Goal: Information Seeking & Learning: Learn about a topic

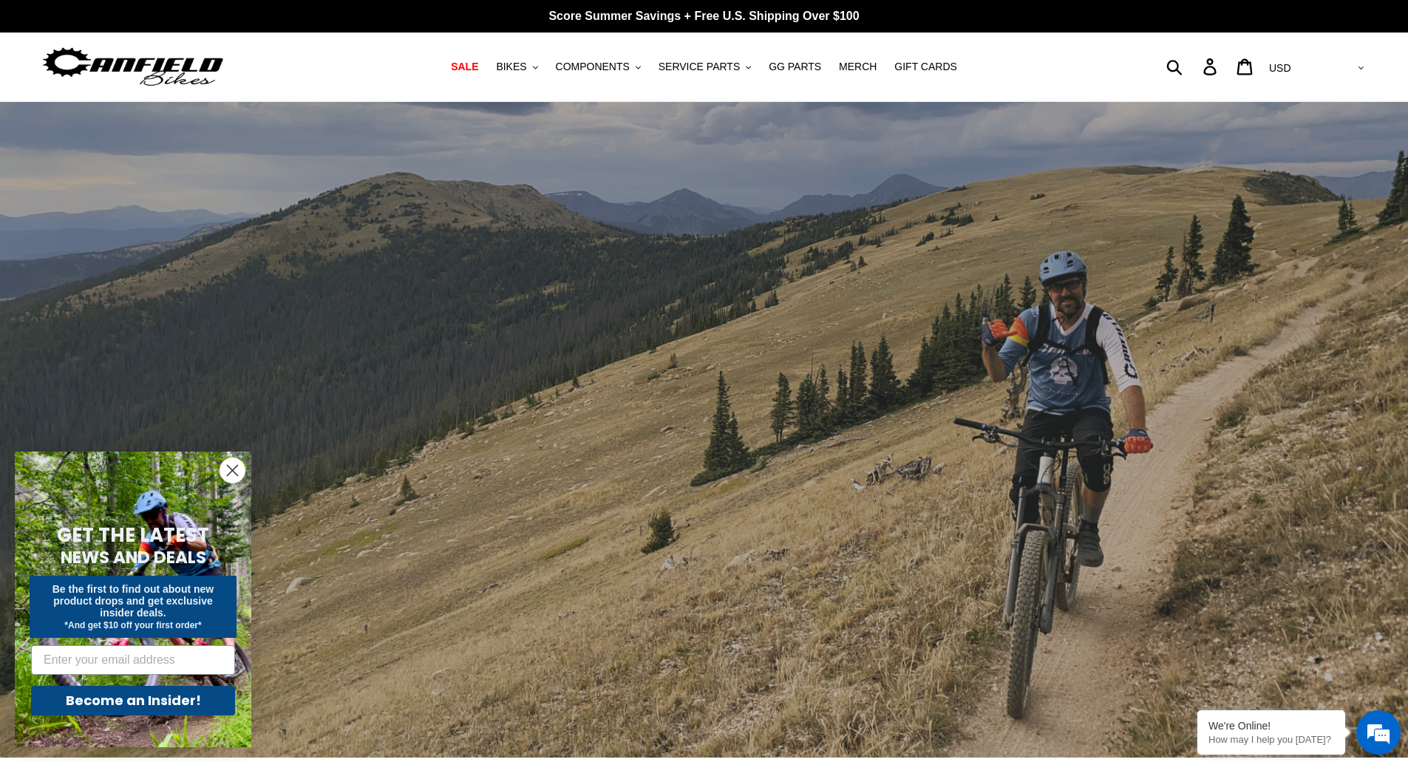
click at [232, 466] on circle "Close dialog" at bounding box center [232, 470] width 24 height 24
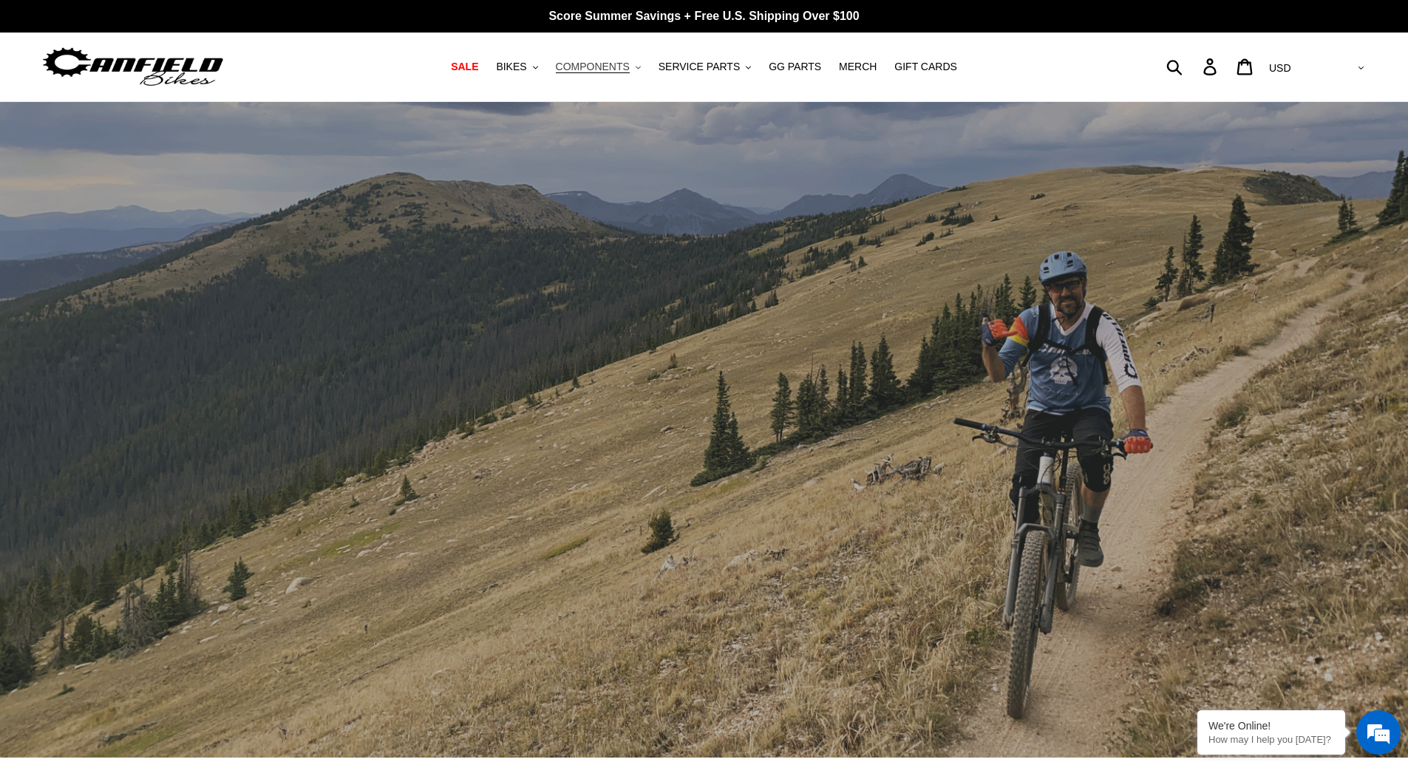
click at [638, 69] on button "COMPONENTS .cls-1{fill:#231f20}" at bounding box center [599, 67] width 100 height 20
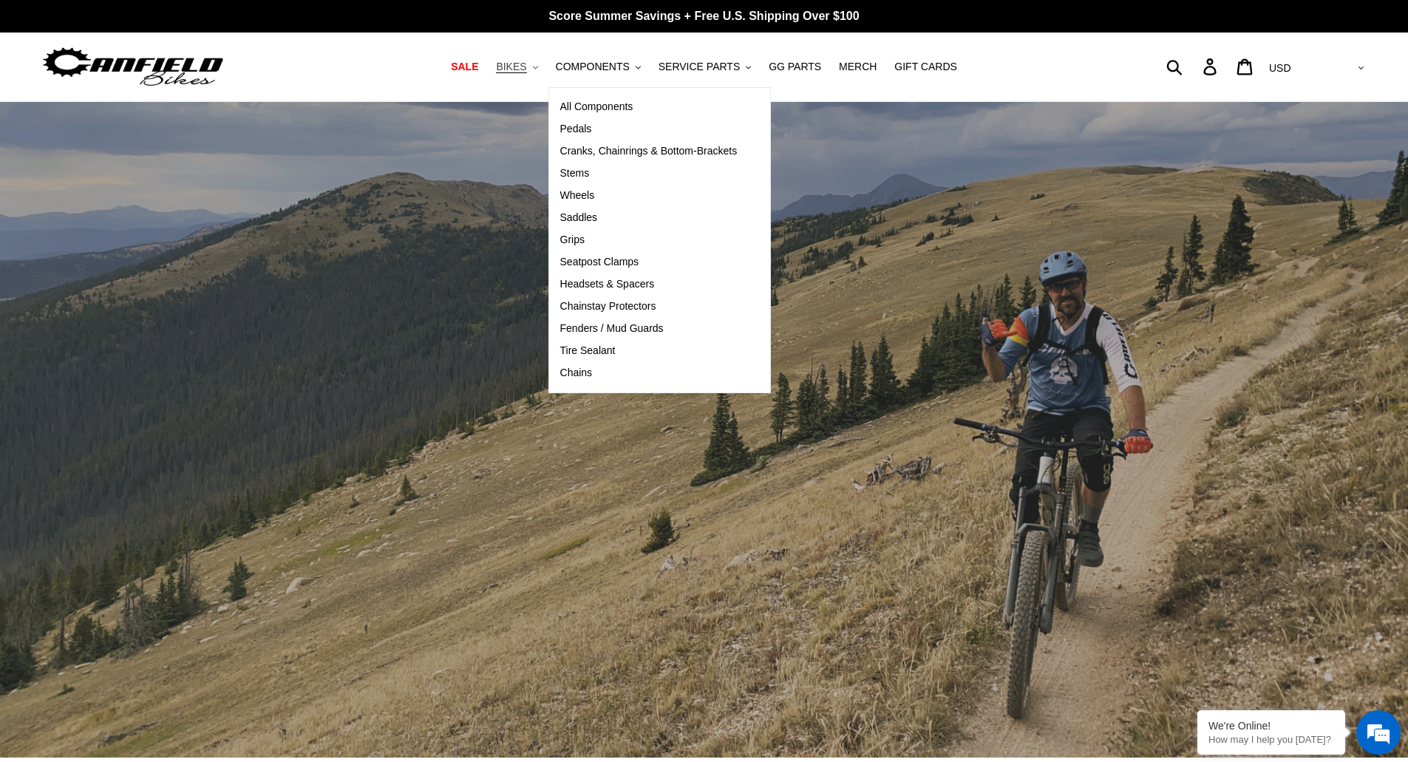
click at [538, 67] on icon "button" at bounding box center [535, 67] width 5 height 3
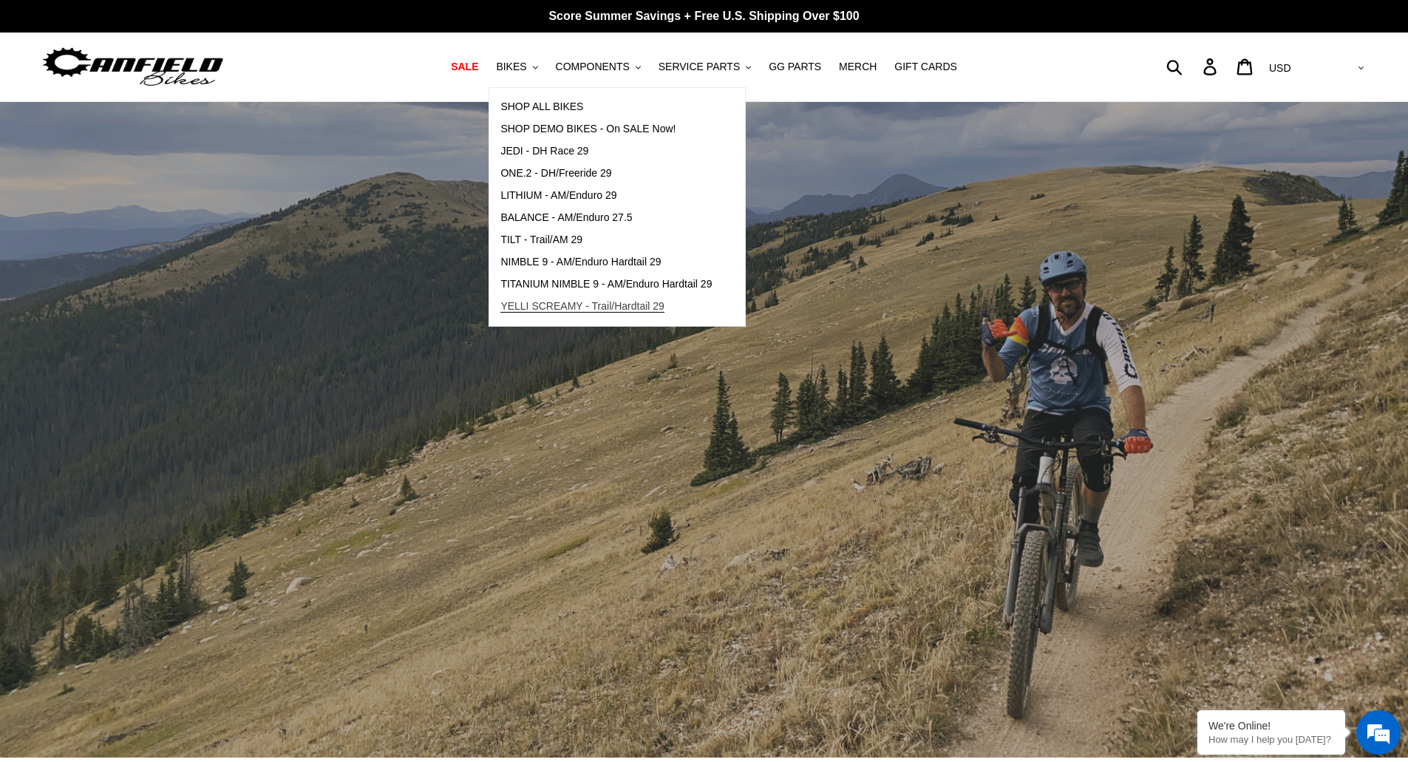
click at [567, 302] on span "YELLI SCREAMY - Trail/Hardtail 29" at bounding box center [582, 306] width 164 height 13
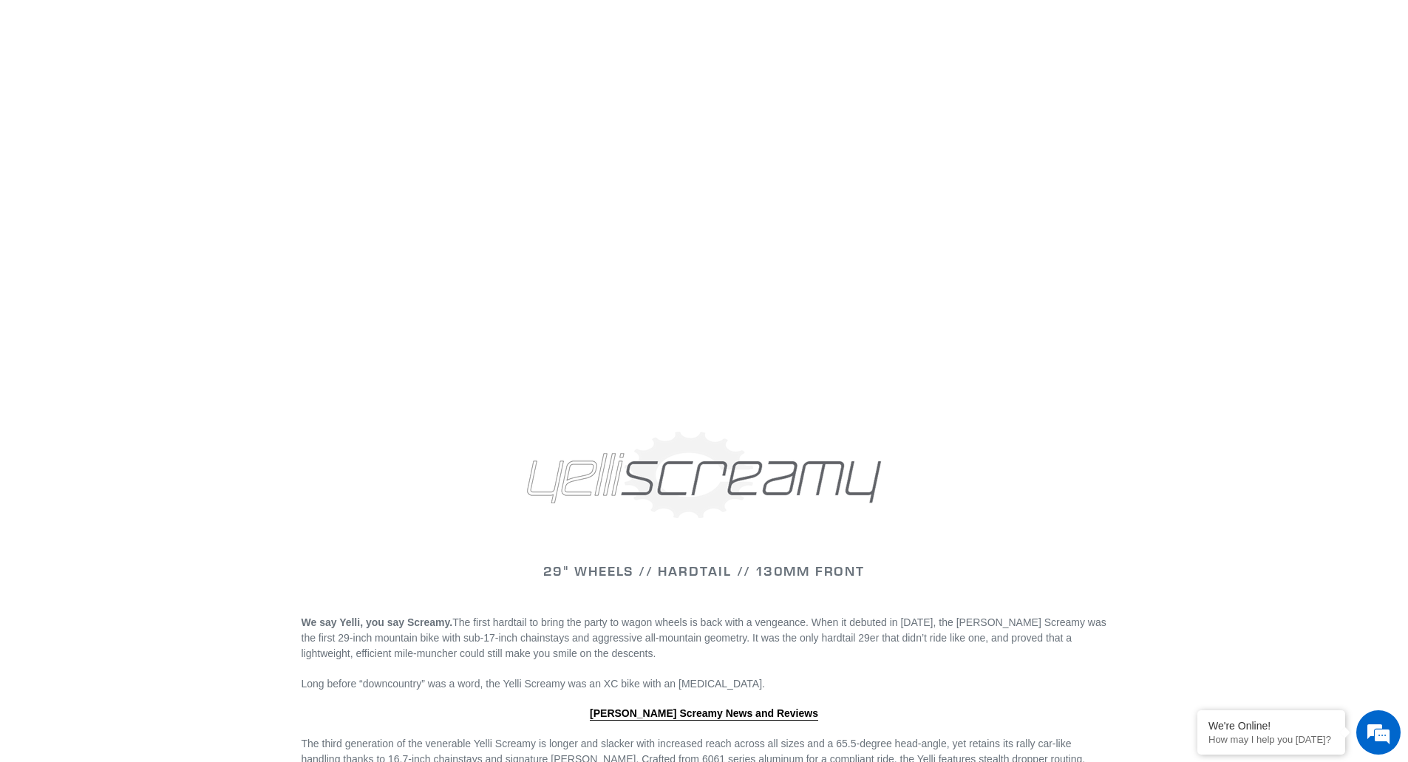
scroll to position [1848, 0]
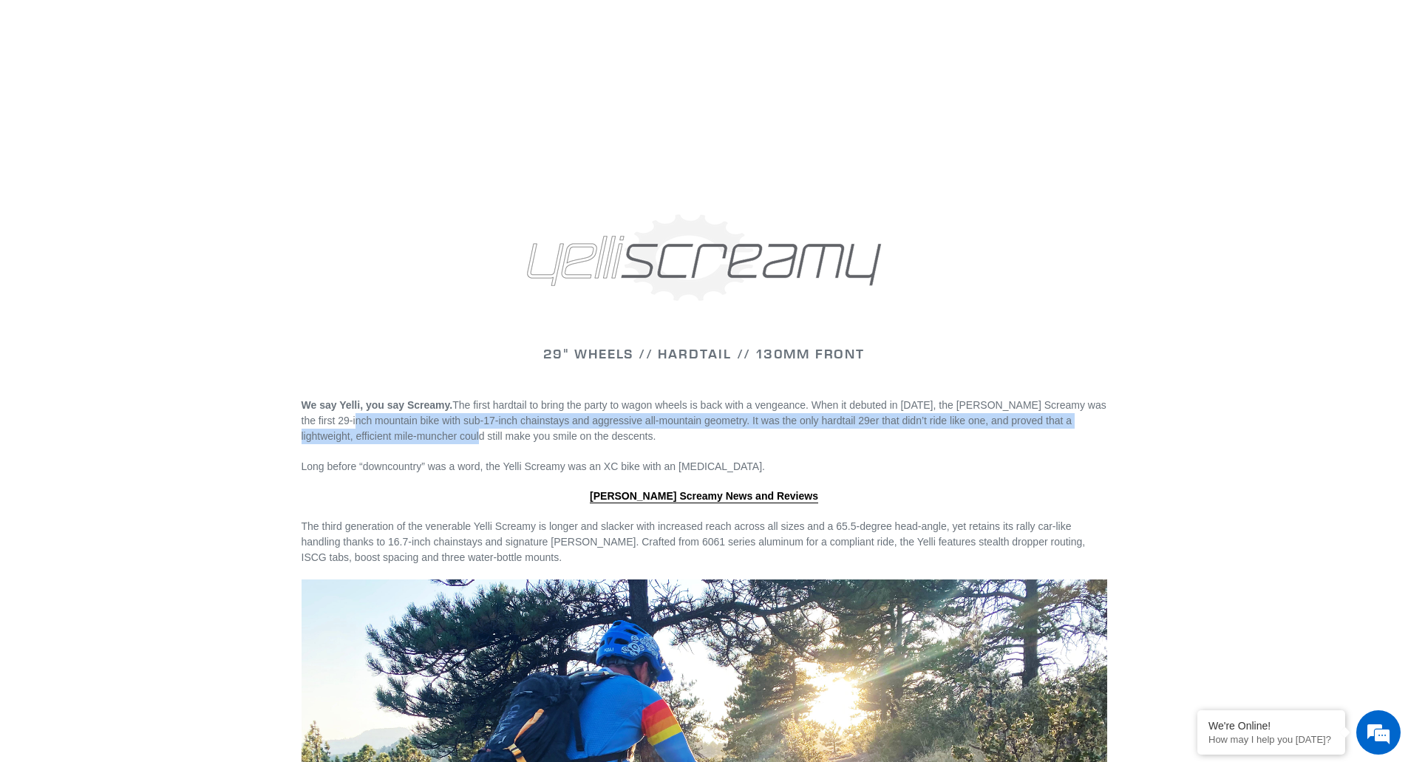
drag, startPoint x: 331, startPoint y: 419, endPoint x: 452, endPoint y: 437, distance: 121.8
click at [443, 435] on span "The first hardtail to bring the party to wagon wheels is back with a vengeance.…" at bounding box center [704, 420] width 805 height 43
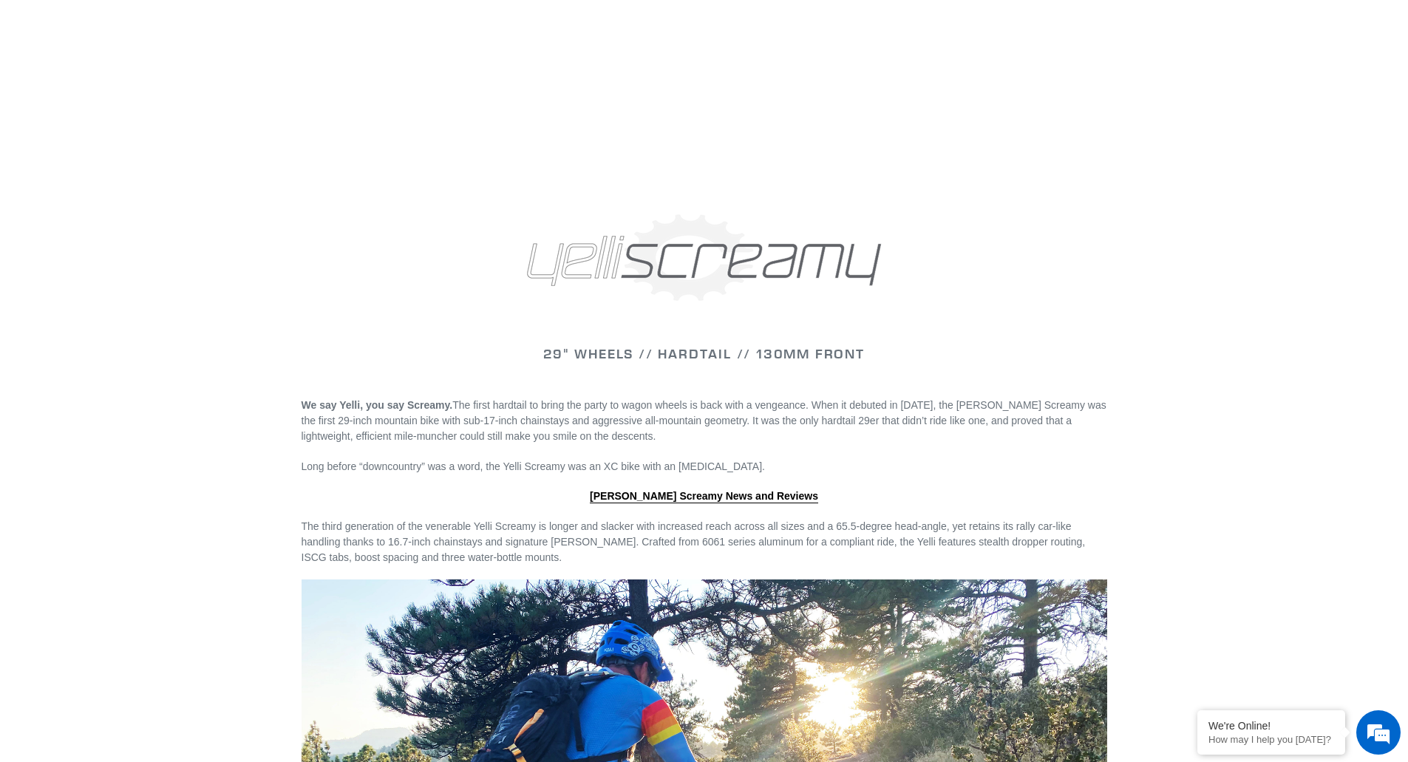
click at [688, 441] on div "29" WHEELS // HARDTAIL // 130mm FRONT We say Yelli, you say Screamy. The first …" at bounding box center [704, 496] width 887 height 1532
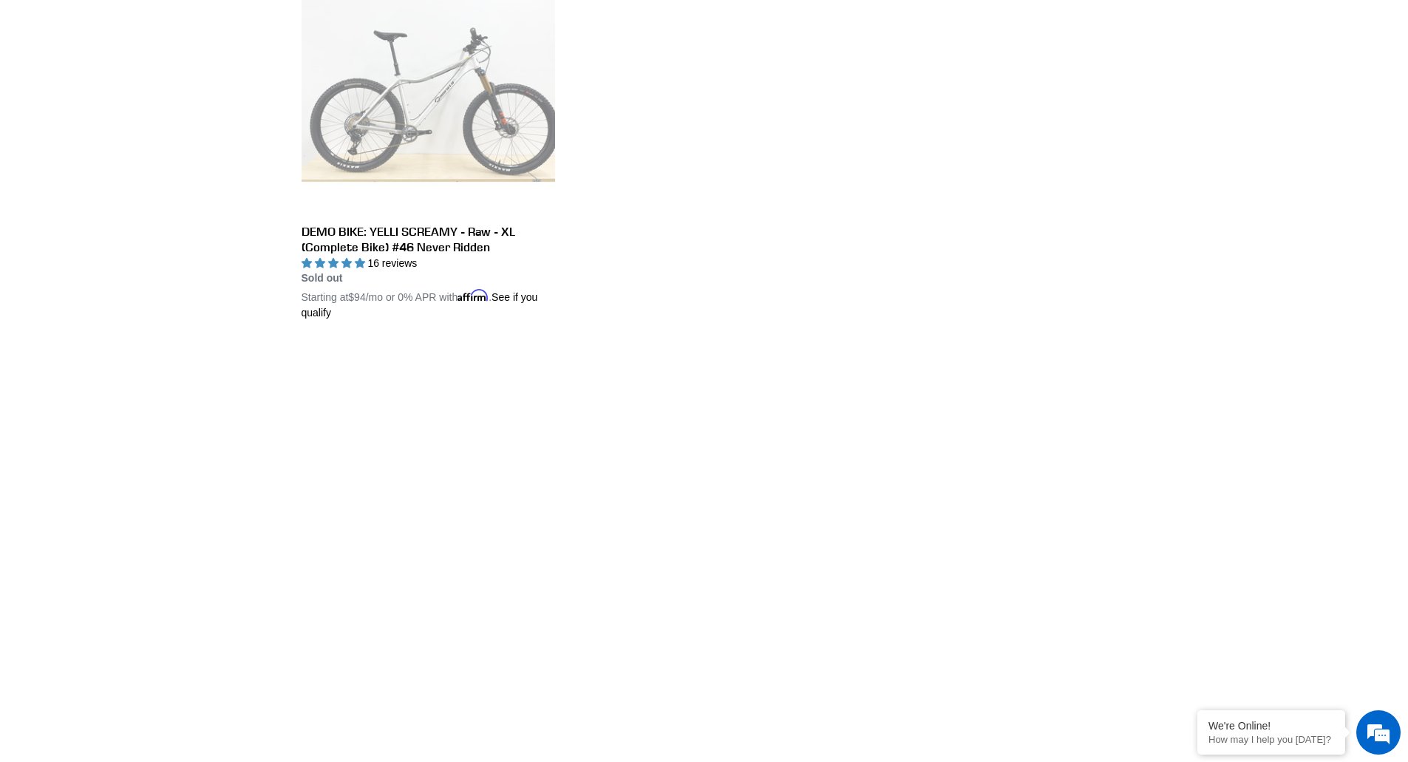
scroll to position [1405, 0]
